Goal: Find specific page/section: Find specific page/section

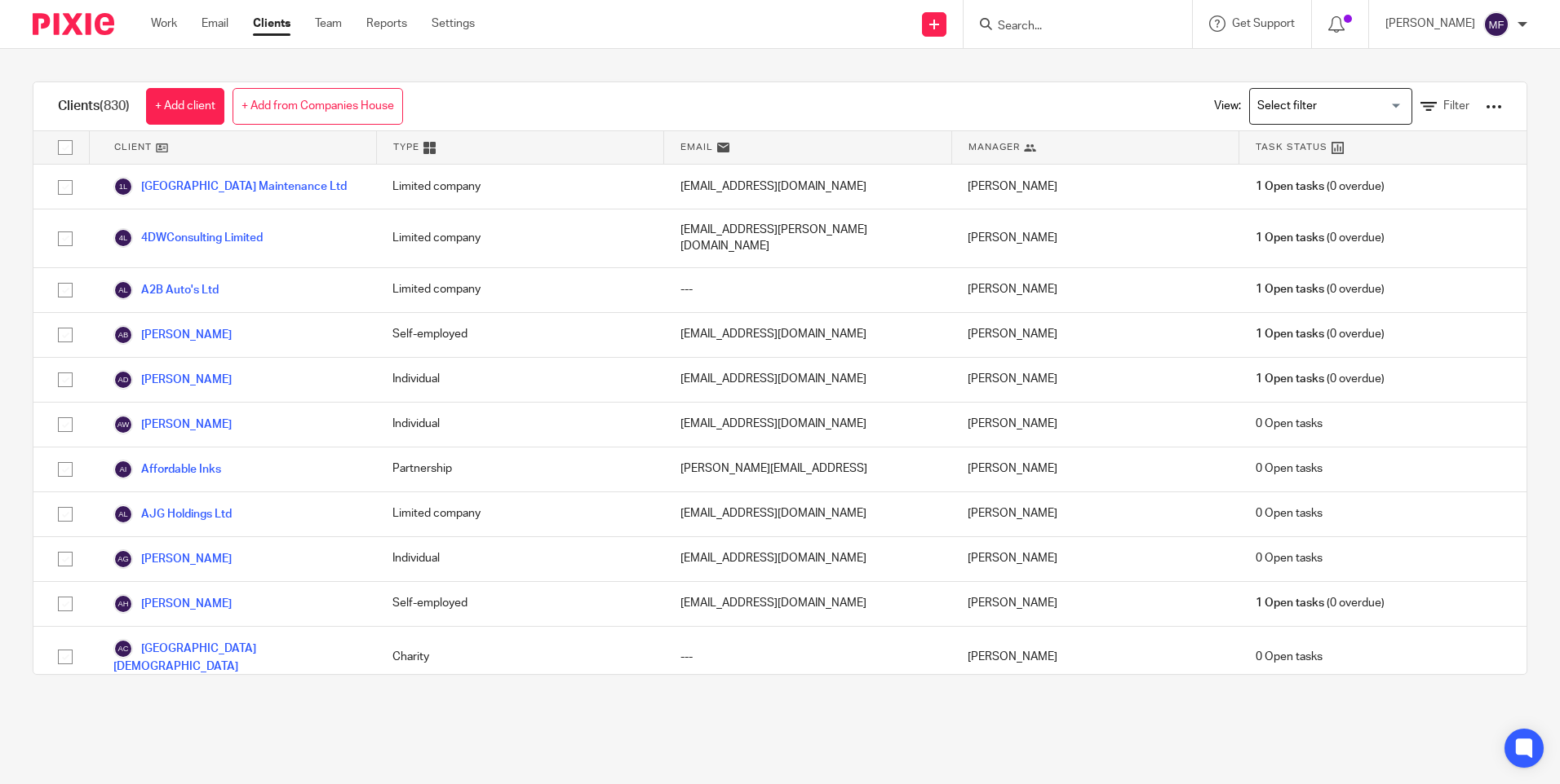
click at [1057, 24] on input "Search" at bounding box center [1070, 26] width 146 height 14
type input "canute"
click button "submit" at bounding box center [0, 0] width 0 height 0
click at [1070, 64] on link at bounding box center [1130, 69] width 276 height 38
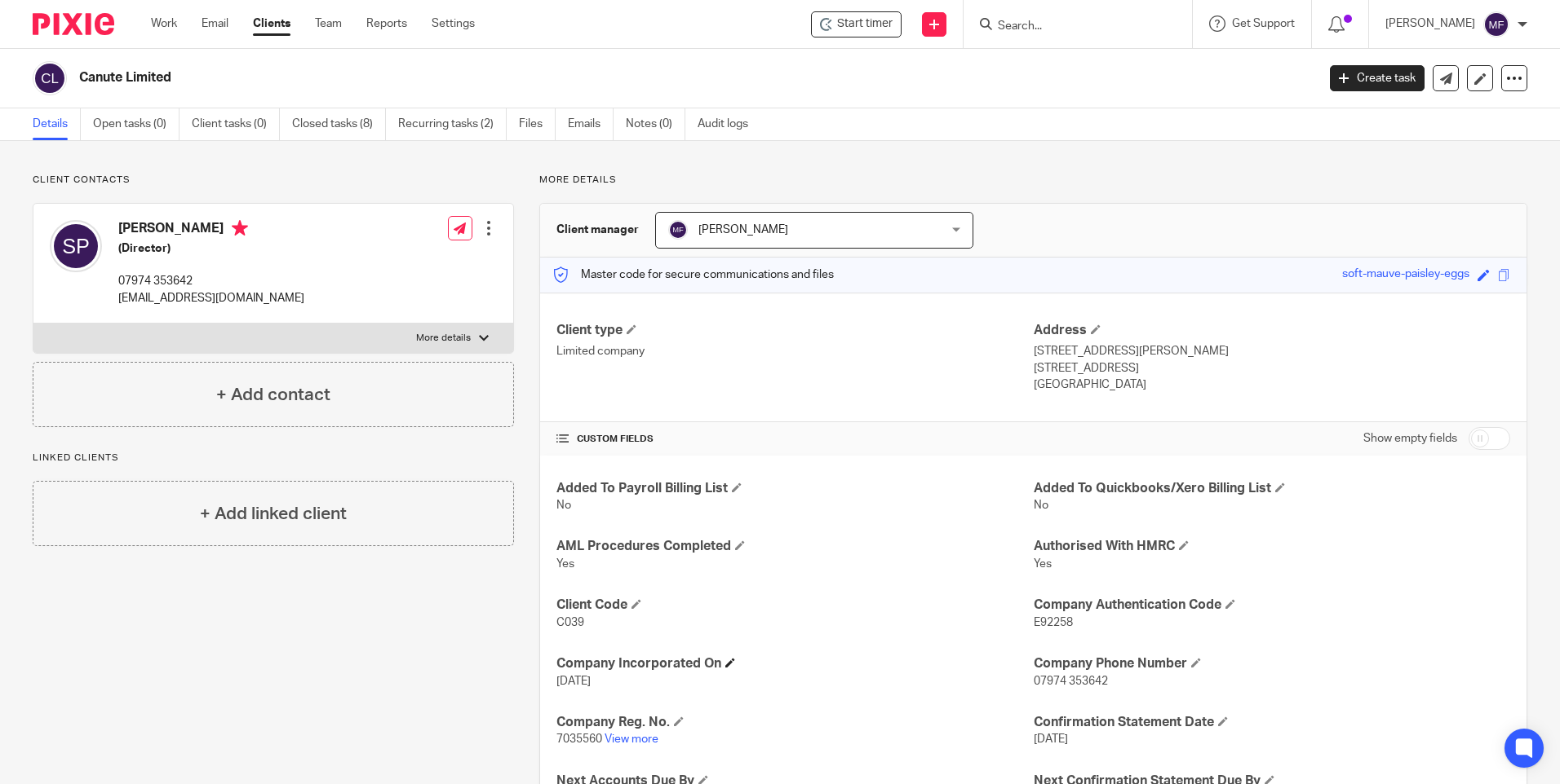
scroll to position [139, 0]
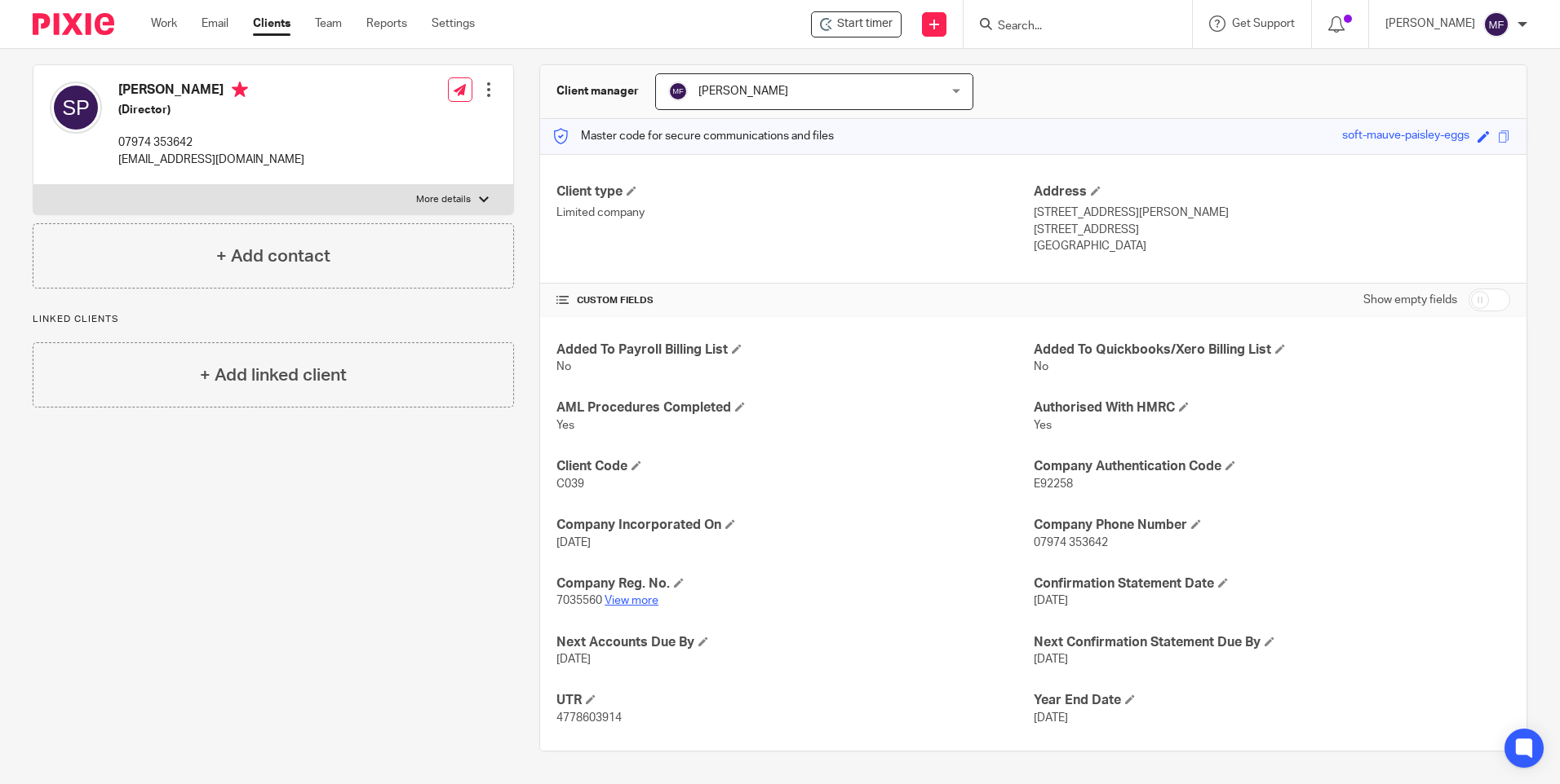
click at [634, 601] on link "View more" at bounding box center [631, 601] width 54 height 12
click at [1058, 19] on input "Search" at bounding box center [1070, 26] width 146 height 14
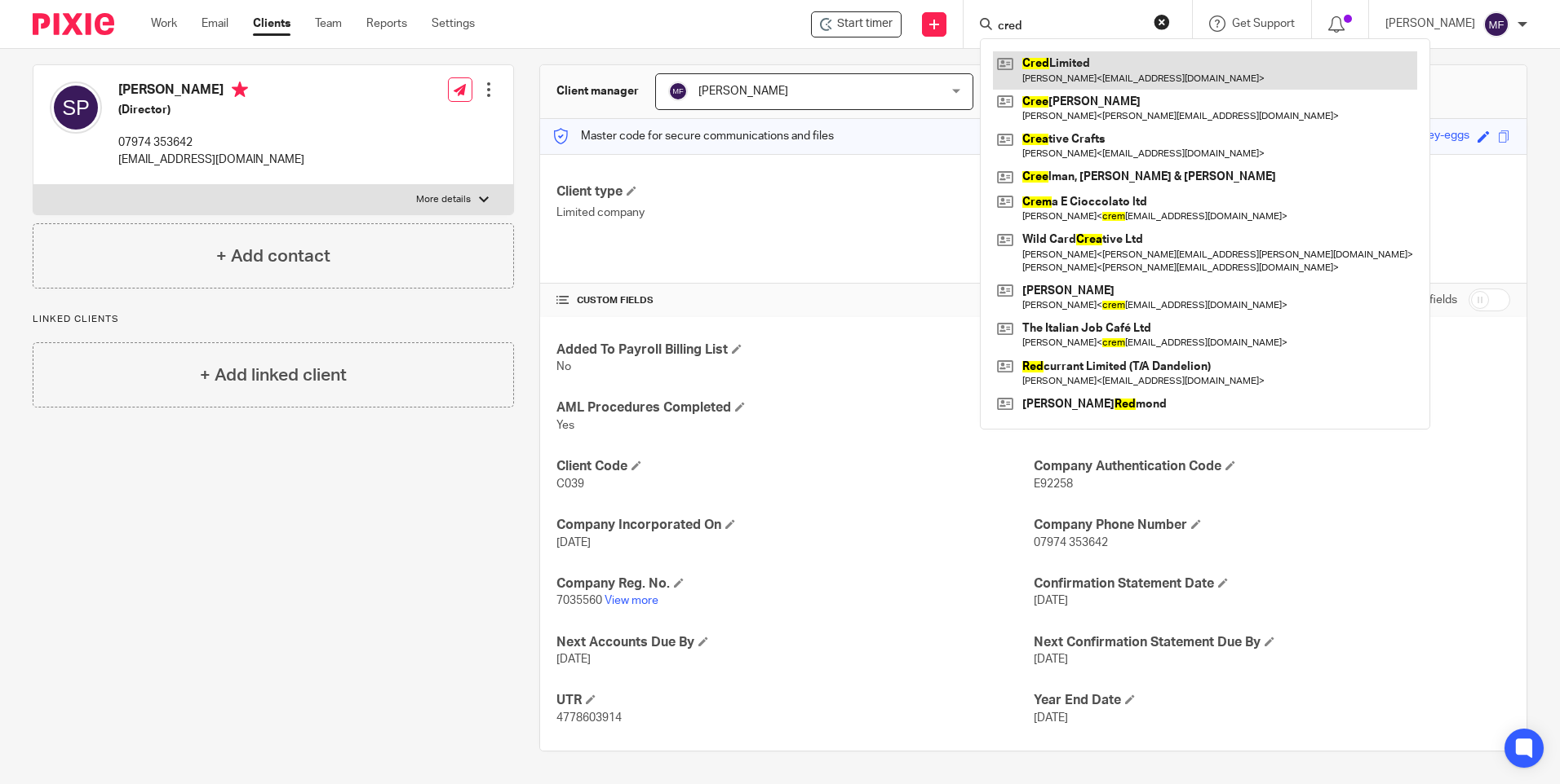
type input "cred"
click at [1070, 63] on link at bounding box center [1204, 69] width 424 height 38
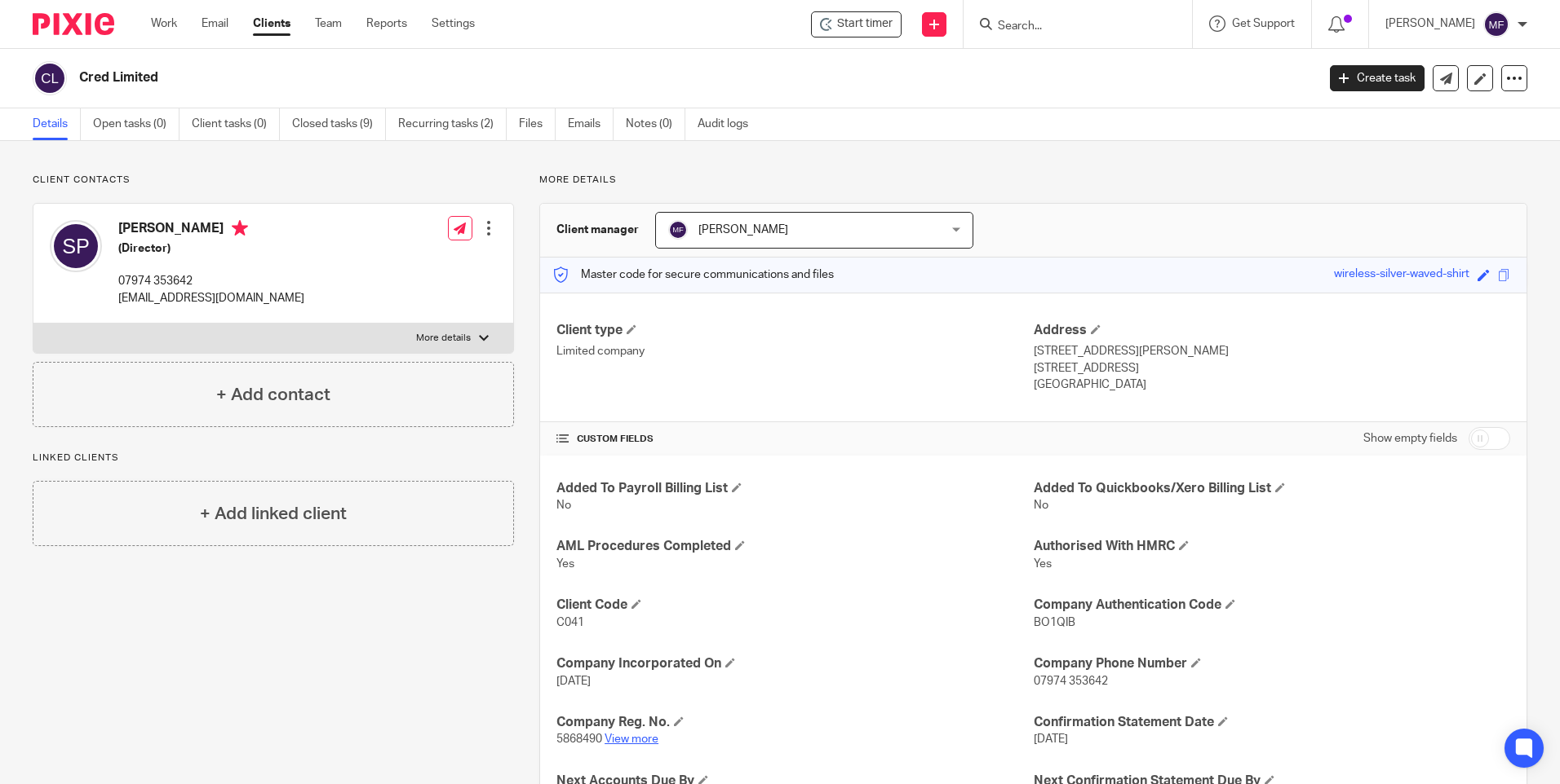
click at [632, 741] on link "View more" at bounding box center [631, 740] width 54 height 12
click at [1052, 24] on input "Search" at bounding box center [1070, 26] width 146 height 14
type input "Nurse"
click at [1089, 70] on link at bounding box center [1143, 69] width 302 height 38
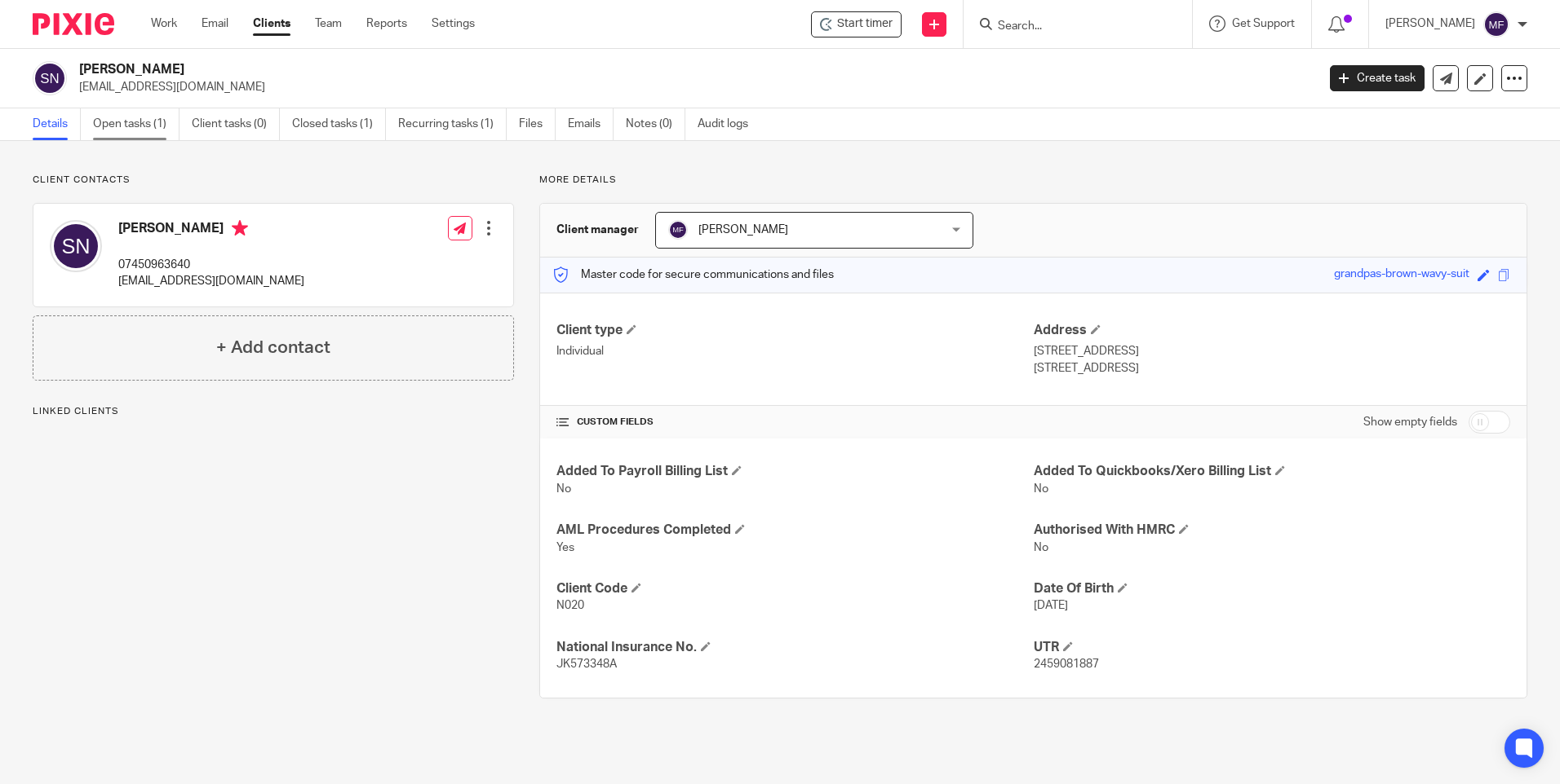
click at [142, 119] on link "Open tasks (1)" at bounding box center [137, 124] width 87 height 32
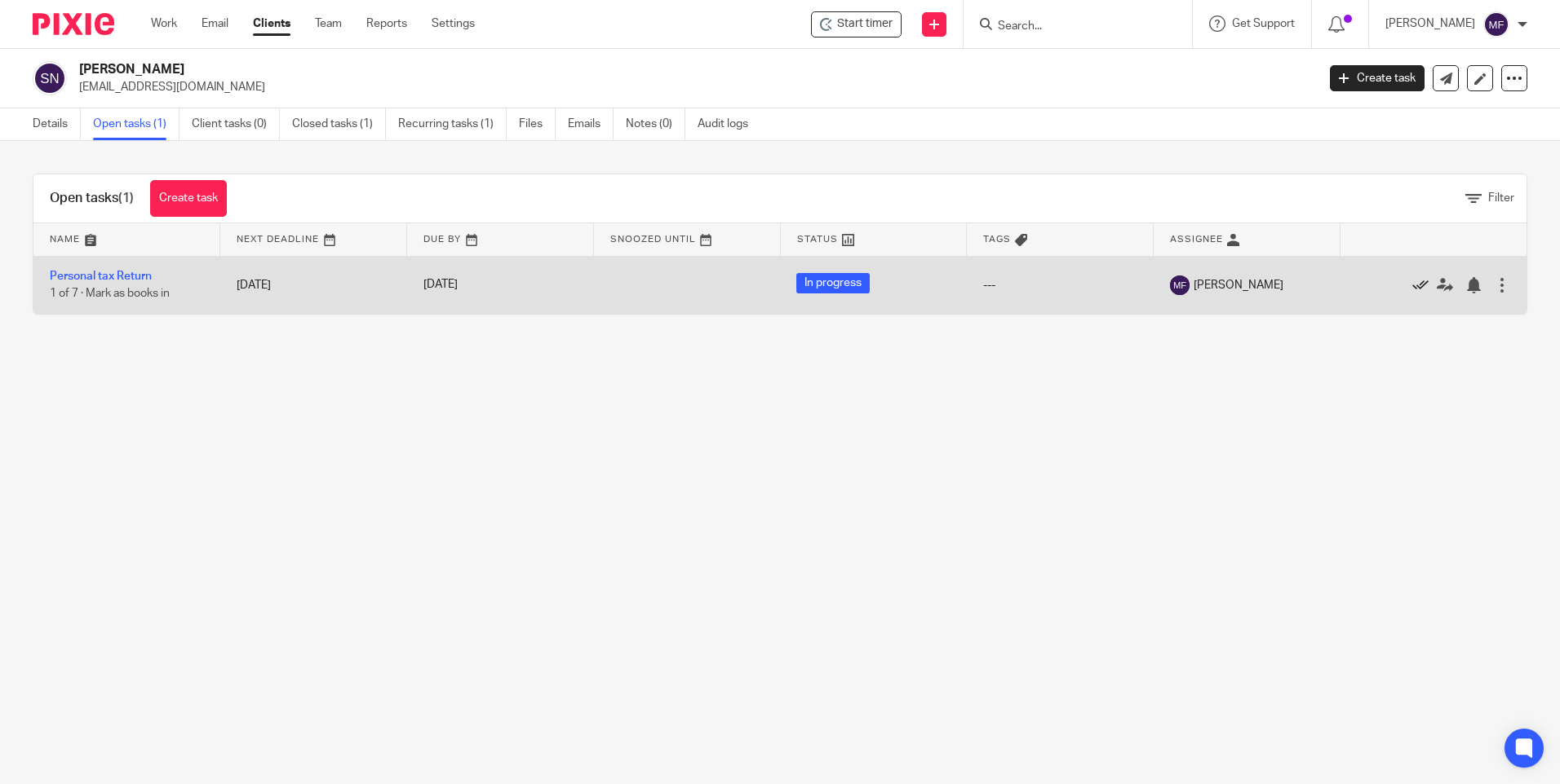
click at [1412, 283] on icon at bounding box center [1419, 285] width 16 height 16
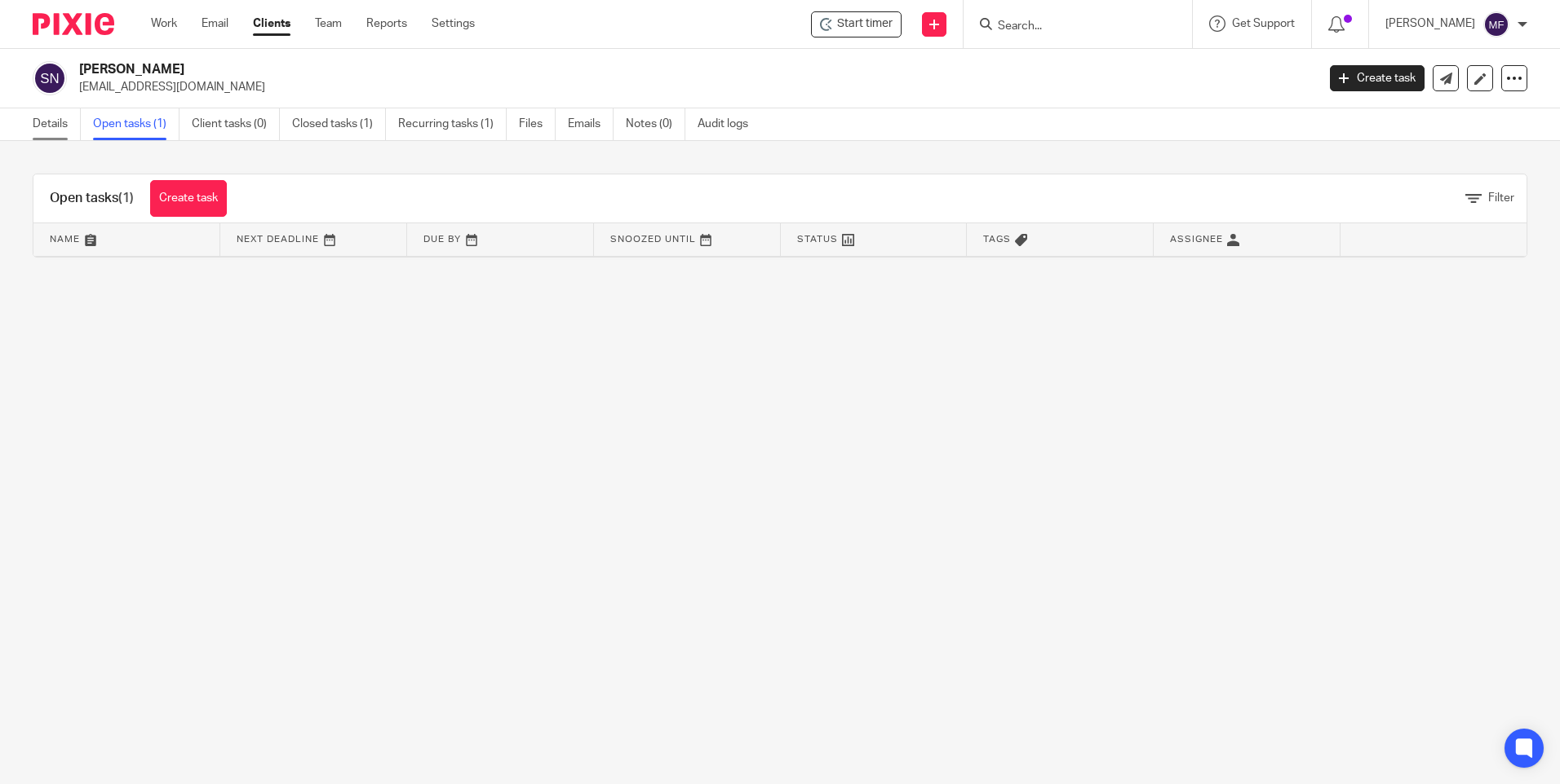
click at [61, 125] on link "Details" at bounding box center [57, 124] width 48 height 32
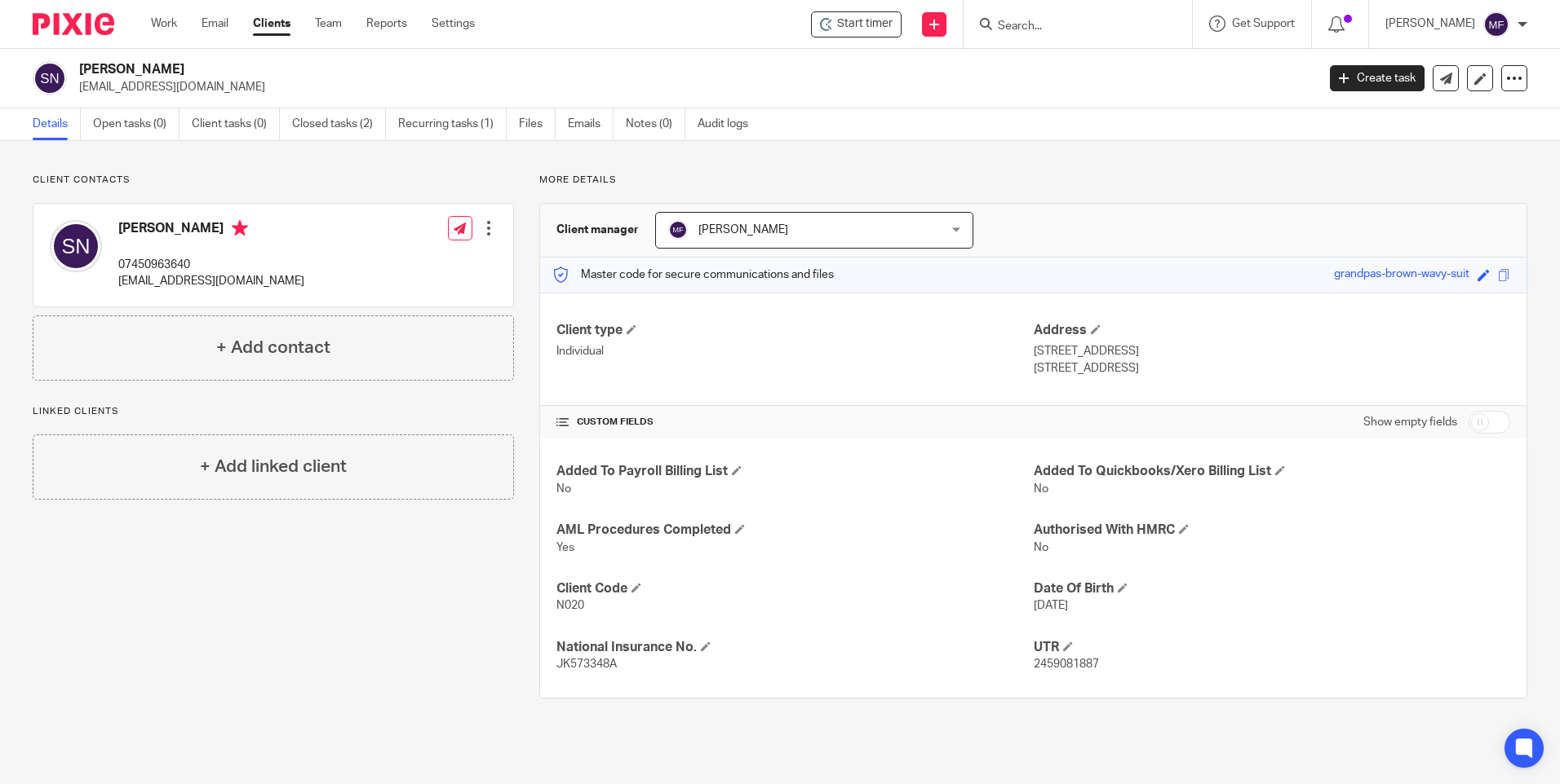
click at [253, 308] on div "[PERSON_NAME] 07450963640 [EMAIL_ADDRESS][DOMAIN_NAME] Edit contact Create clie…" at bounding box center [273, 259] width 481 height 113
click at [1044, 25] on input "Search" at bounding box center [1070, 26] width 146 height 14
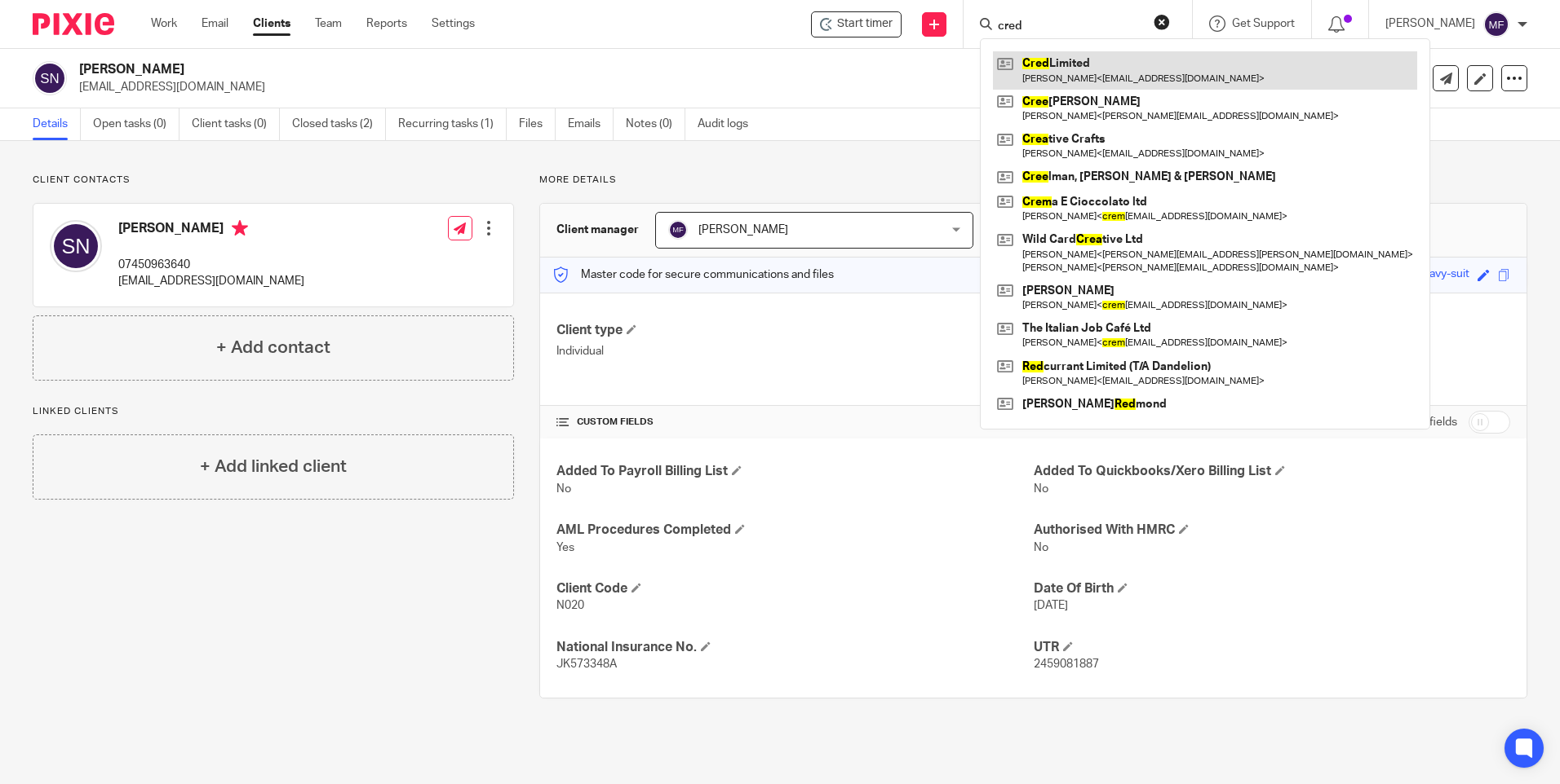
type input "cred"
click at [1106, 71] on link at bounding box center [1204, 69] width 424 height 38
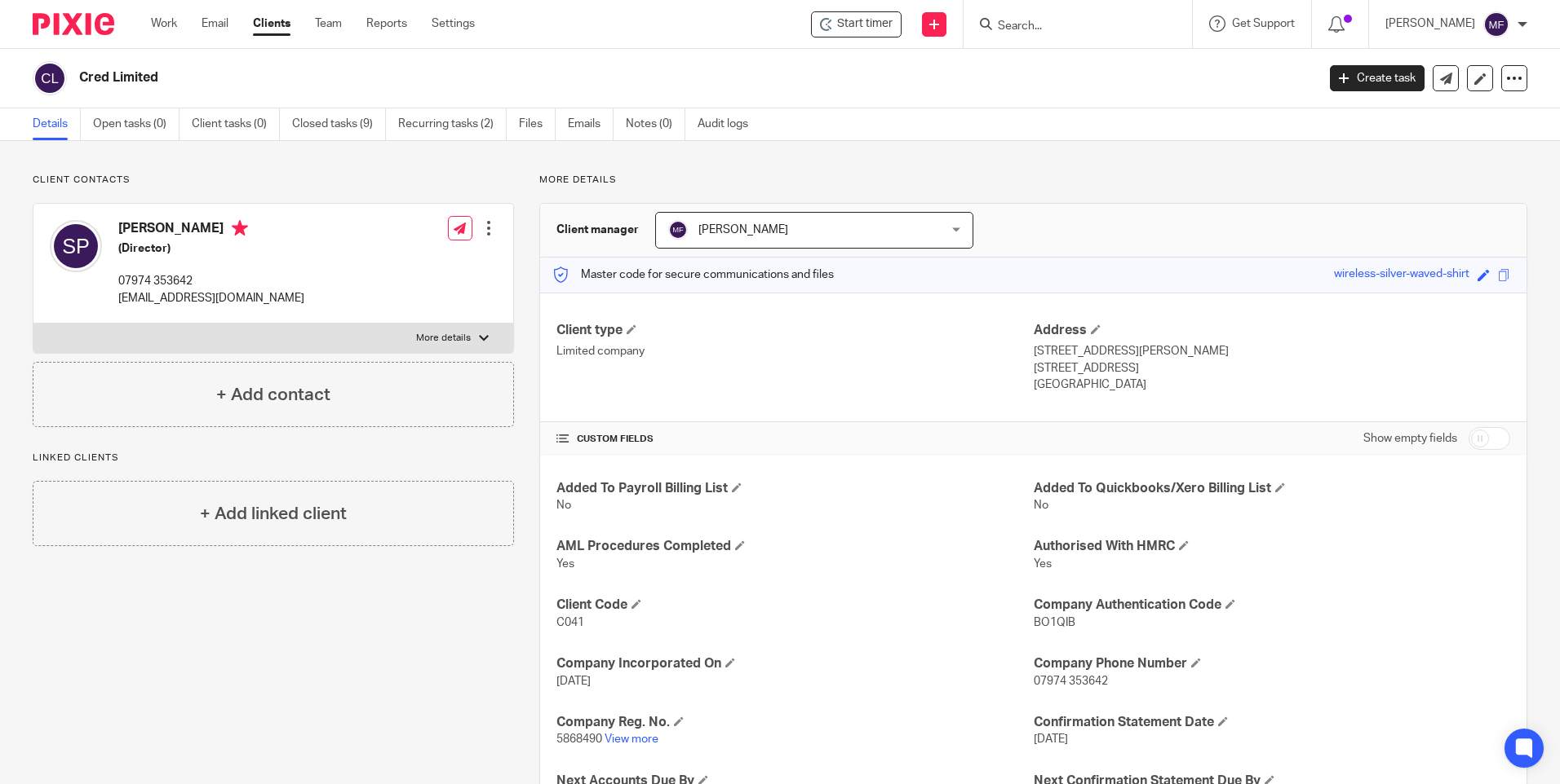
scroll to position [139, 0]
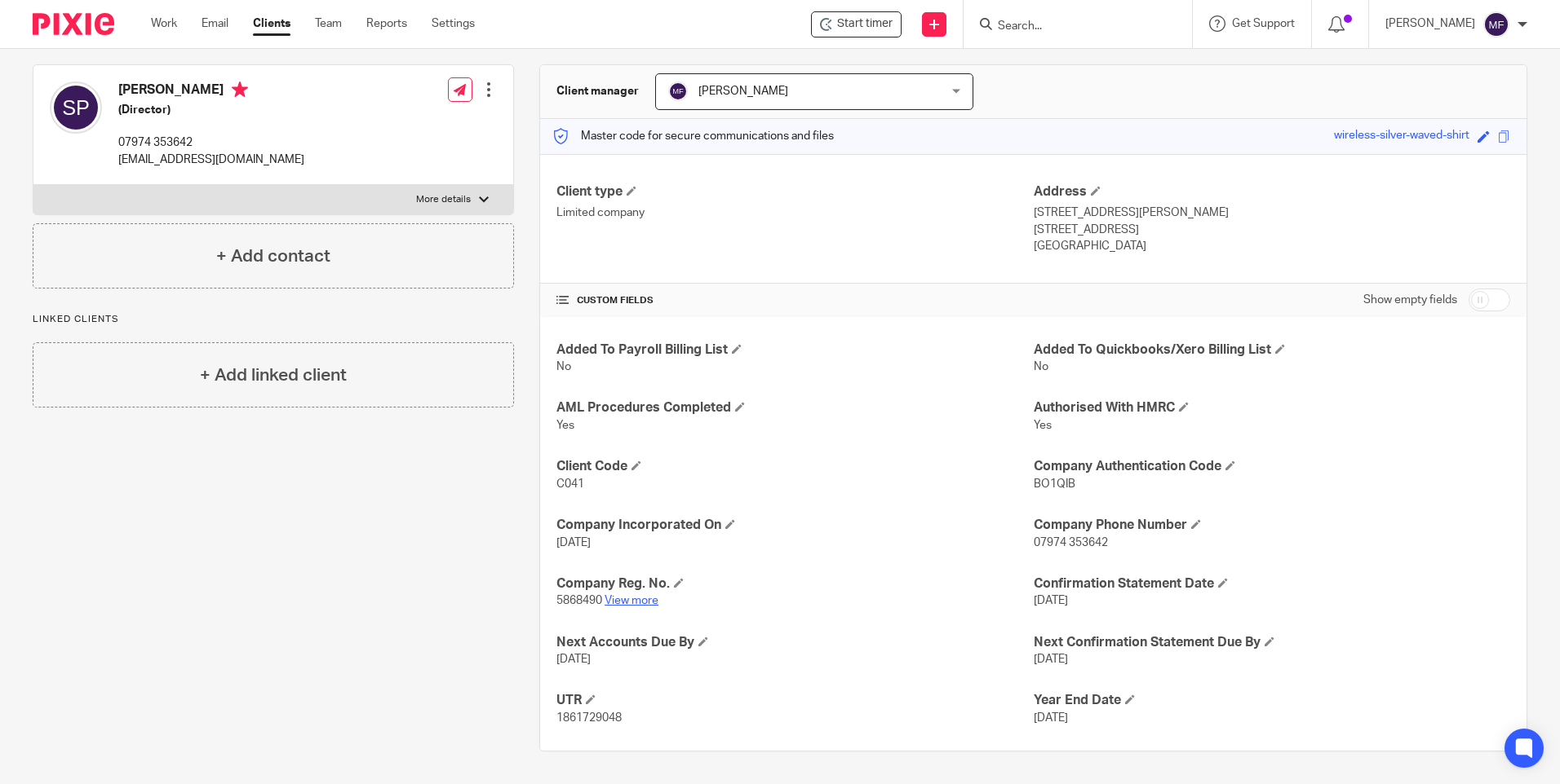
click at [636, 598] on link "View more" at bounding box center [631, 601] width 54 height 12
